Goal: Task Accomplishment & Management: Use online tool/utility

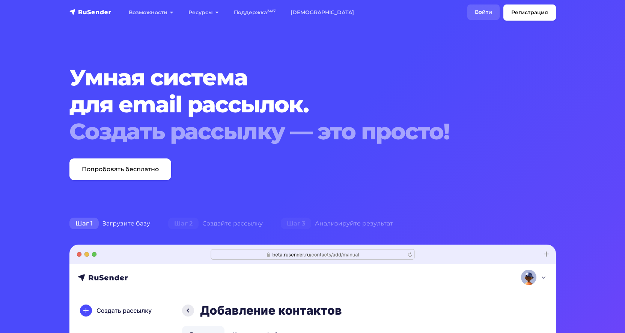
click at [482, 12] on link "Войти" at bounding box center [483, 12] width 32 height 15
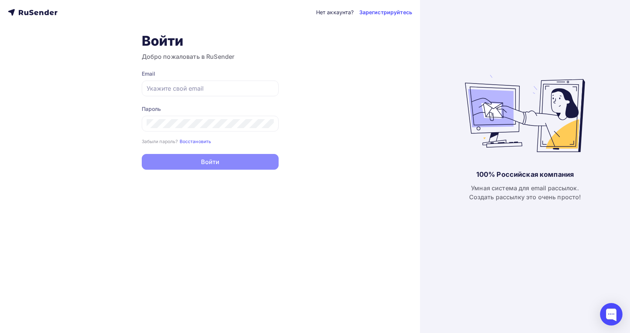
type input "diamet@mail.ru"
click at [220, 164] on button "Войти" at bounding box center [210, 162] width 137 height 16
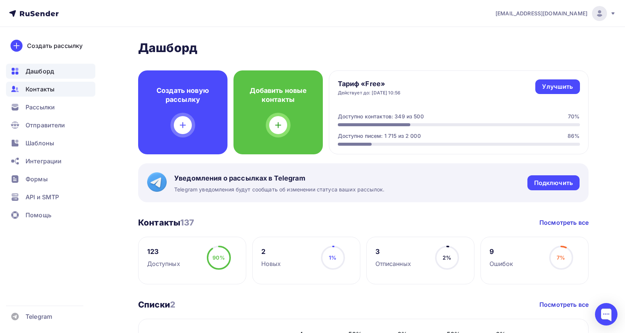
click at [38, 91] on span "Контакты" at bounding box center [40, 89] width 29 height 9
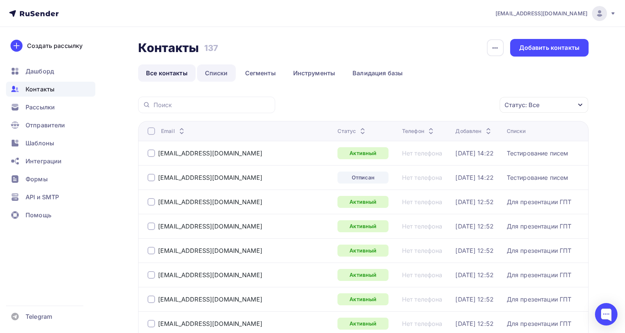
click at [217, 73] on link "Списки" at bounding box center [216, 73] width 39 height 17
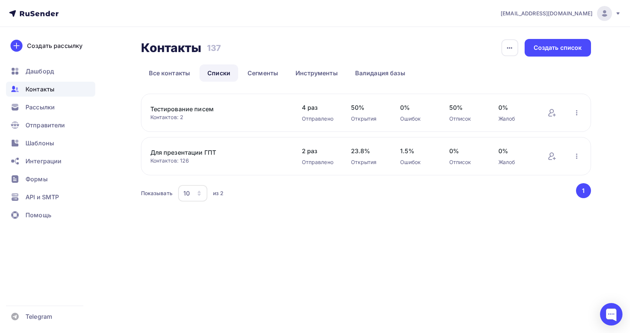
click at [201, 109] on link "Тестирование писем" at bounding box center [214, 109] width 128 height 9
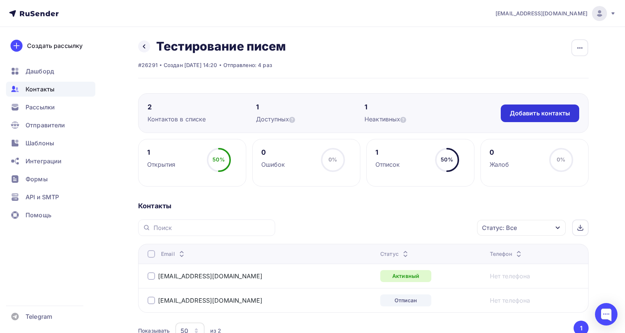
click at [536, 109] on div "Добавить контакты" at bounding box center [539, 113] width 60 height 9
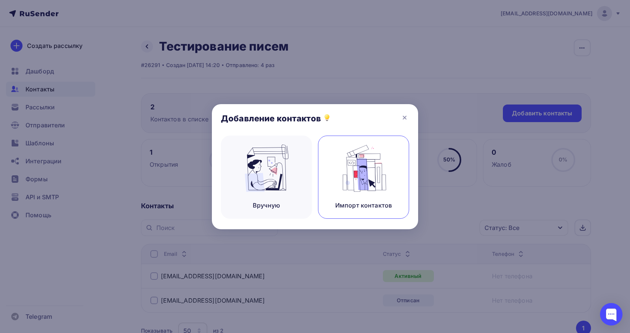
click at [354, 204] on div "Импорт контактов" at bounding box center [363, 205] width 57 height 9
